Goal: Task Accomplishment & Management: Use online tool/utility

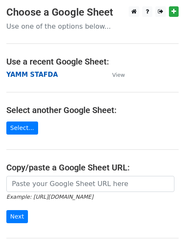
click at [39, 75] on strong "YAMM STAFDA" at bounding box center [32, 75] width 52 height 8
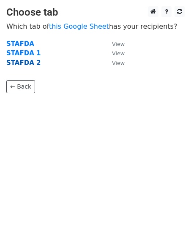
click at [29, 63] on strong "STAFDA 2" at bounding box center [23, 63] width 34 height 8
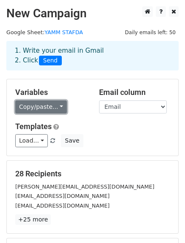
click at [55, 106] on link "Copy/paste..." at bounding box center [41, 106] width 52 height 13
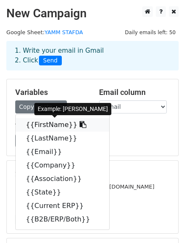
click at [52, 125] on link "{{FirstName}}" at bounding box center [62, 125] width 93 height 14
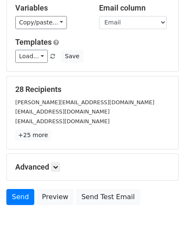
scroll to position [118, 0]
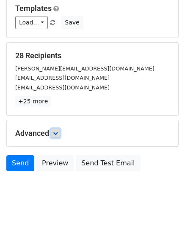
click at [57, 132] on icon at bounding box center [55, 133] width 5 height 5
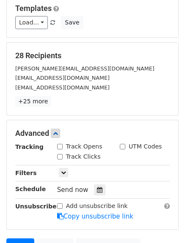
click at [60, 147] on input "Track Opens" at bounding box center [59, 146] width 5 height 5
checkbox input "true"
click at [60, 206] on input "Add unsubscribe link" at bounding box center [59, 206] width 5 height 5
checkbox input "true"
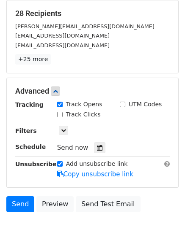
scroll to position [201, 0]
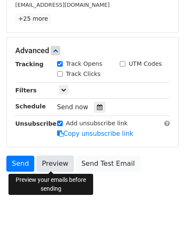
click at [51, 166] on link "Preview" at bounding box center [54, 164] width 37 height 16
click at [51, 165] on link "Preview" at bounding box center [54, 164] width 37 height 16
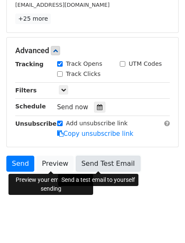
click at [96, 164] on link "Send Test Email" at bounding box center [108, 164] width 64 height 16
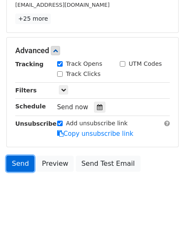
click at [16, 163] on link "Send" at bounding box center [20, 164] width 28 height 16
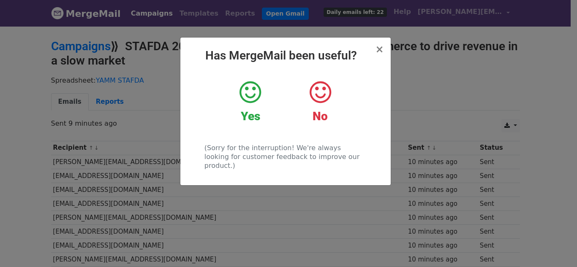
click at [248, 106] on div "Yes" at bounding box center [250, 102] width 57 height 44
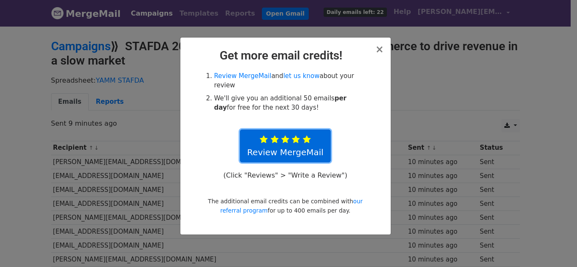
click at [283, 136] on icon at bounding box center [285, 140] width 8 height 8
